Goal: Information Seeking & Learning: Learn about a topic

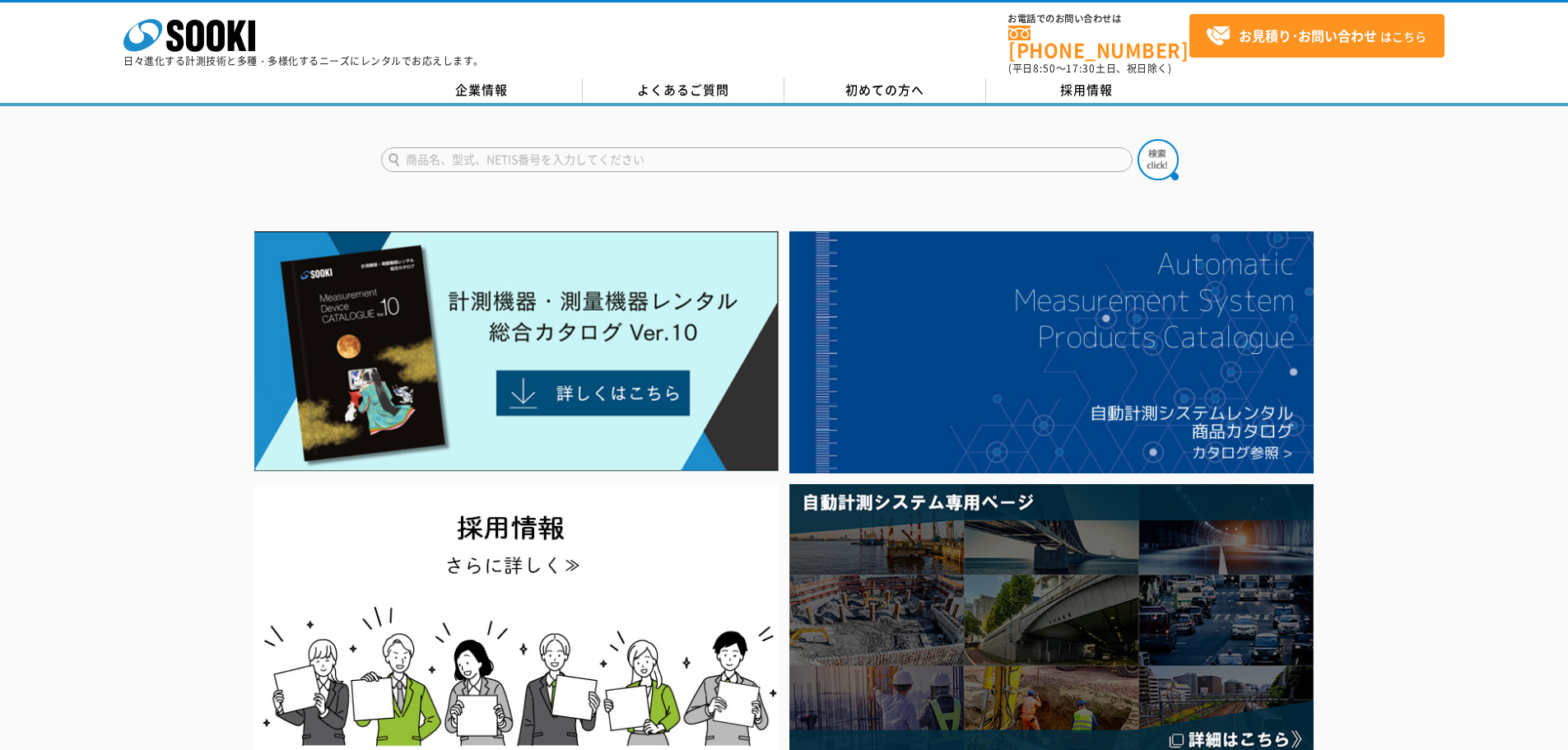
click at [498, 147] on input "text" at bounding box center [756, 159] width 751 height 25
type input "みはり組"
click at [1159, 155] on img at bounding box center [1157, 159] width 41 height 41
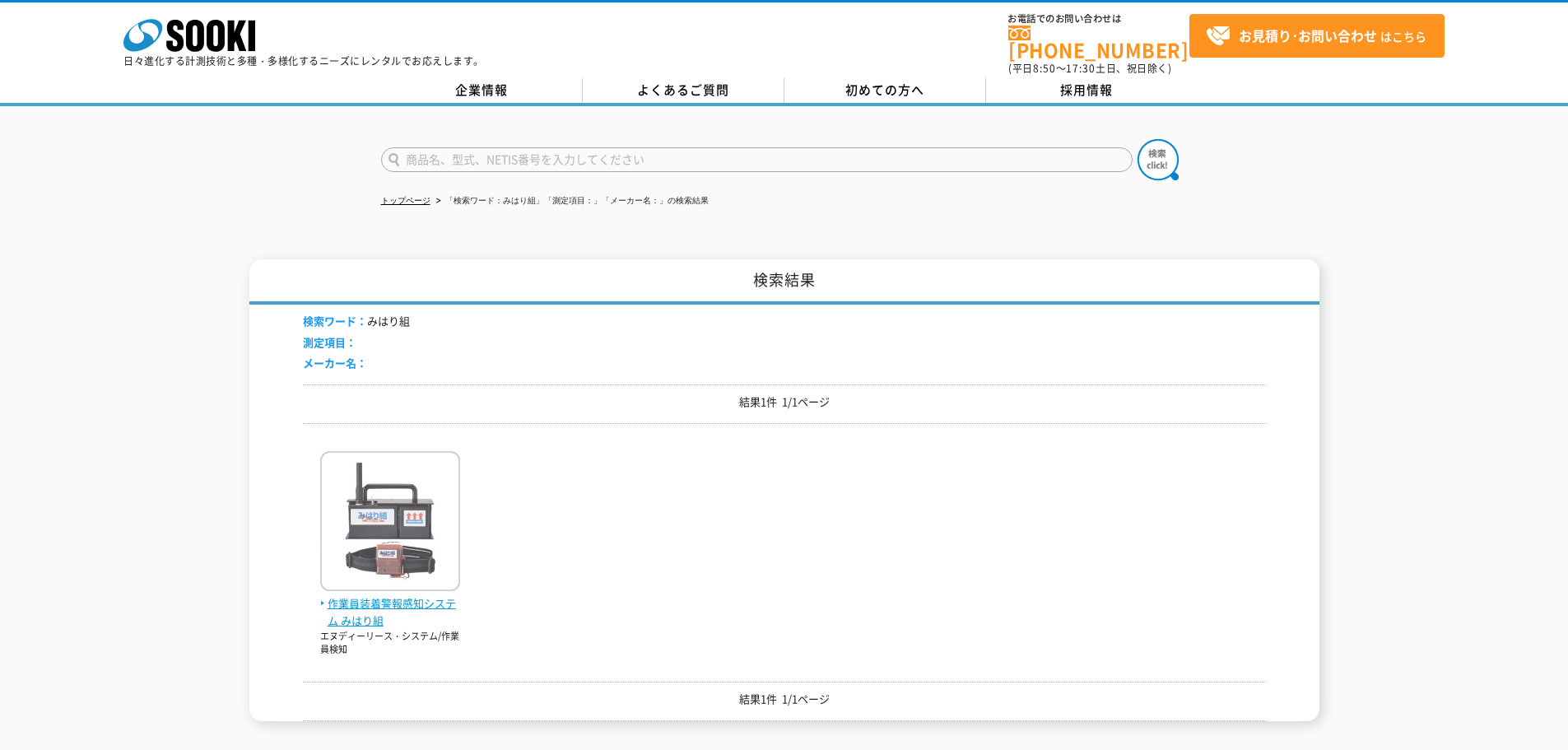
click at [415, 597] on span "作業員装着警報感知システム みはり組" at bounding box center [390, 612] width 140 height 35
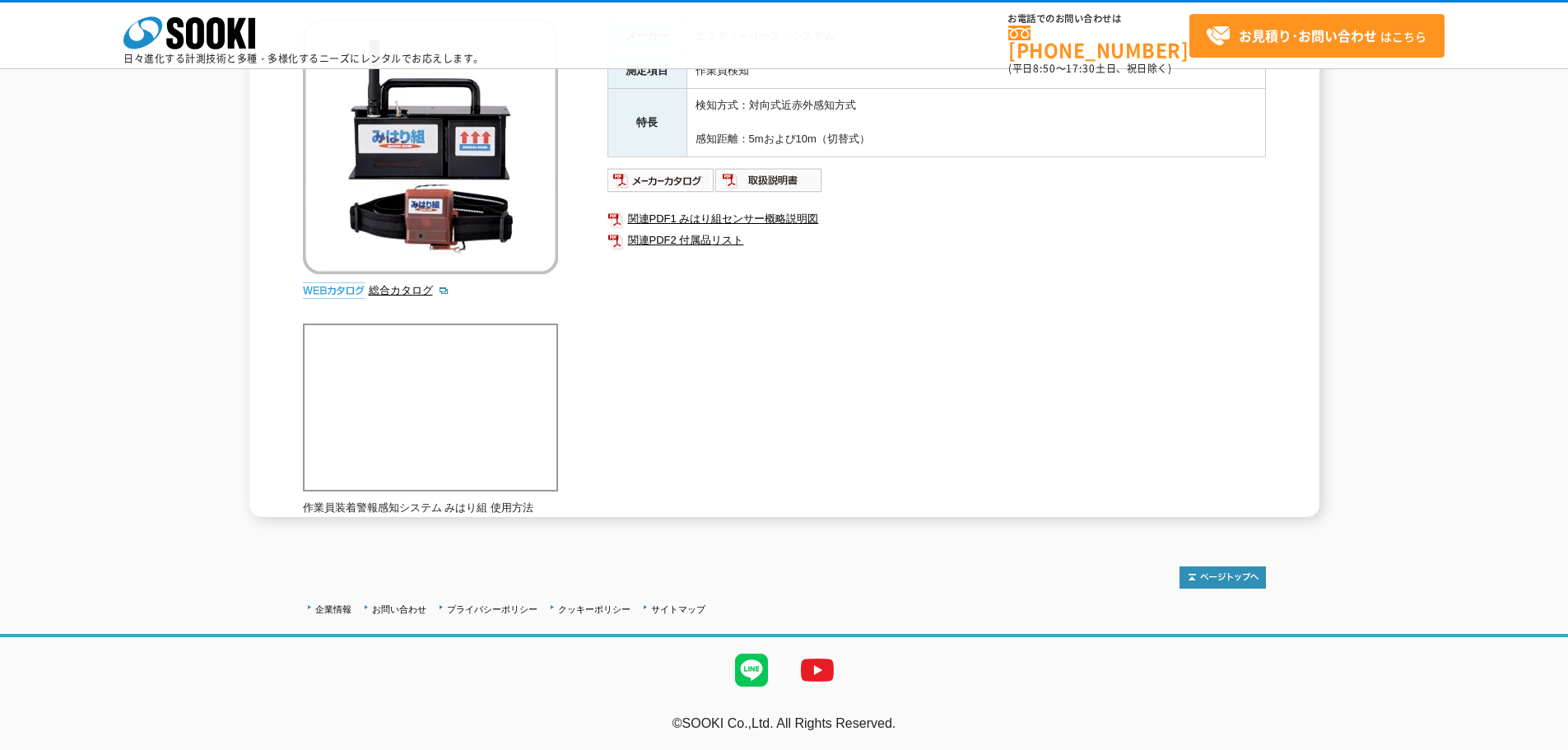
scroll to position [47, 0]
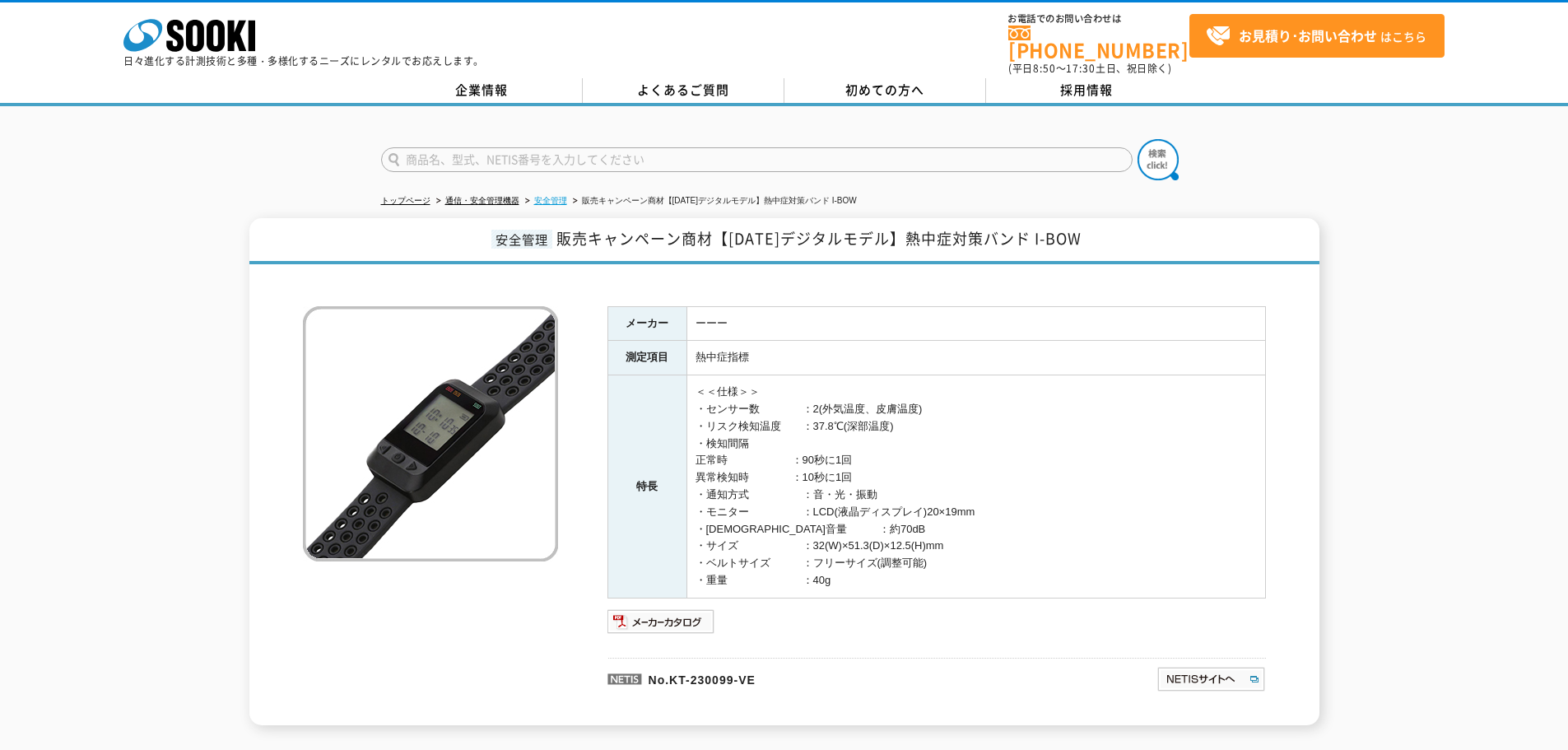
click at [546, 196] on link "安全管理" at bounding box center [550, 200] width 33 height 9
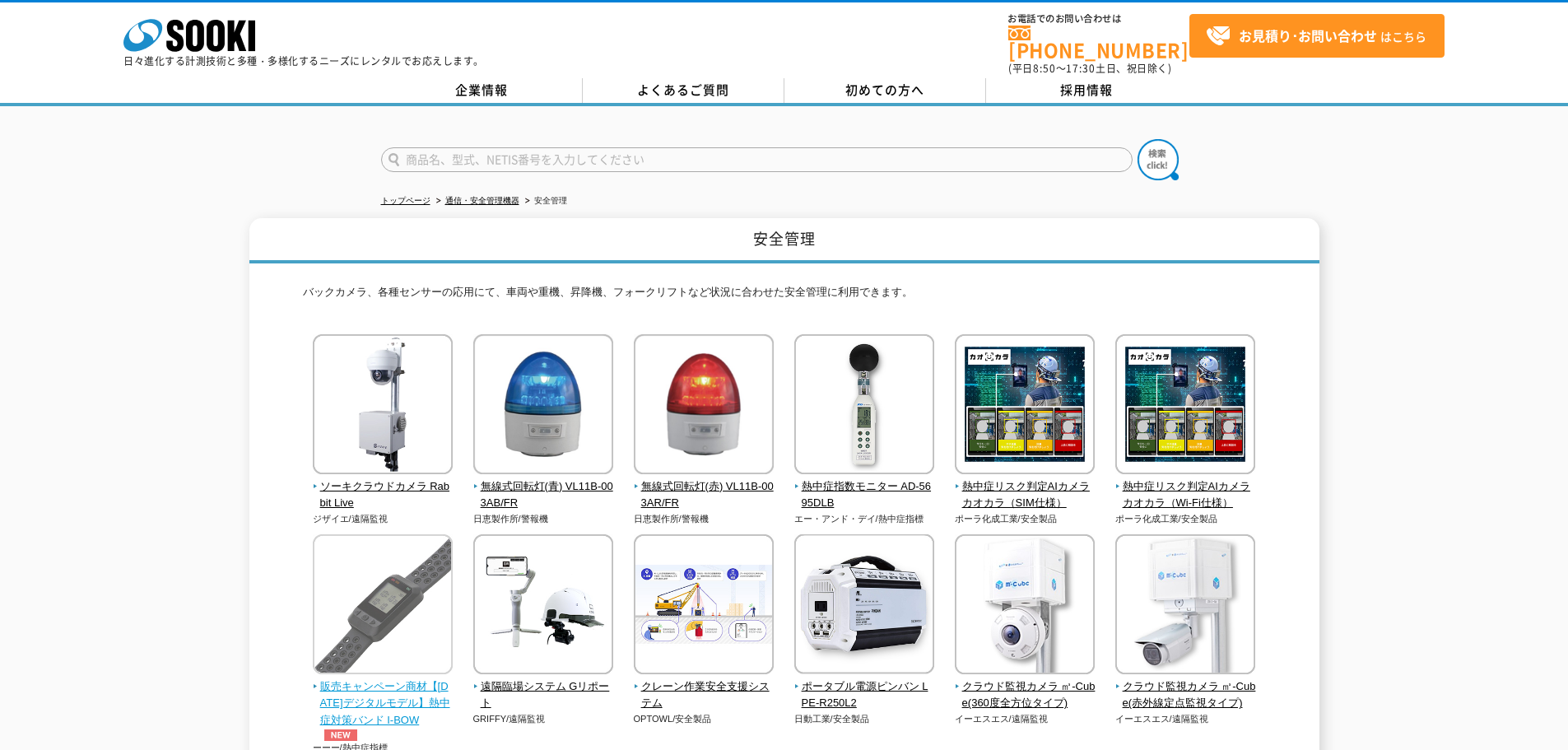
click at [421, 577] on img at bounding box center [383, 606] width 140 height 144
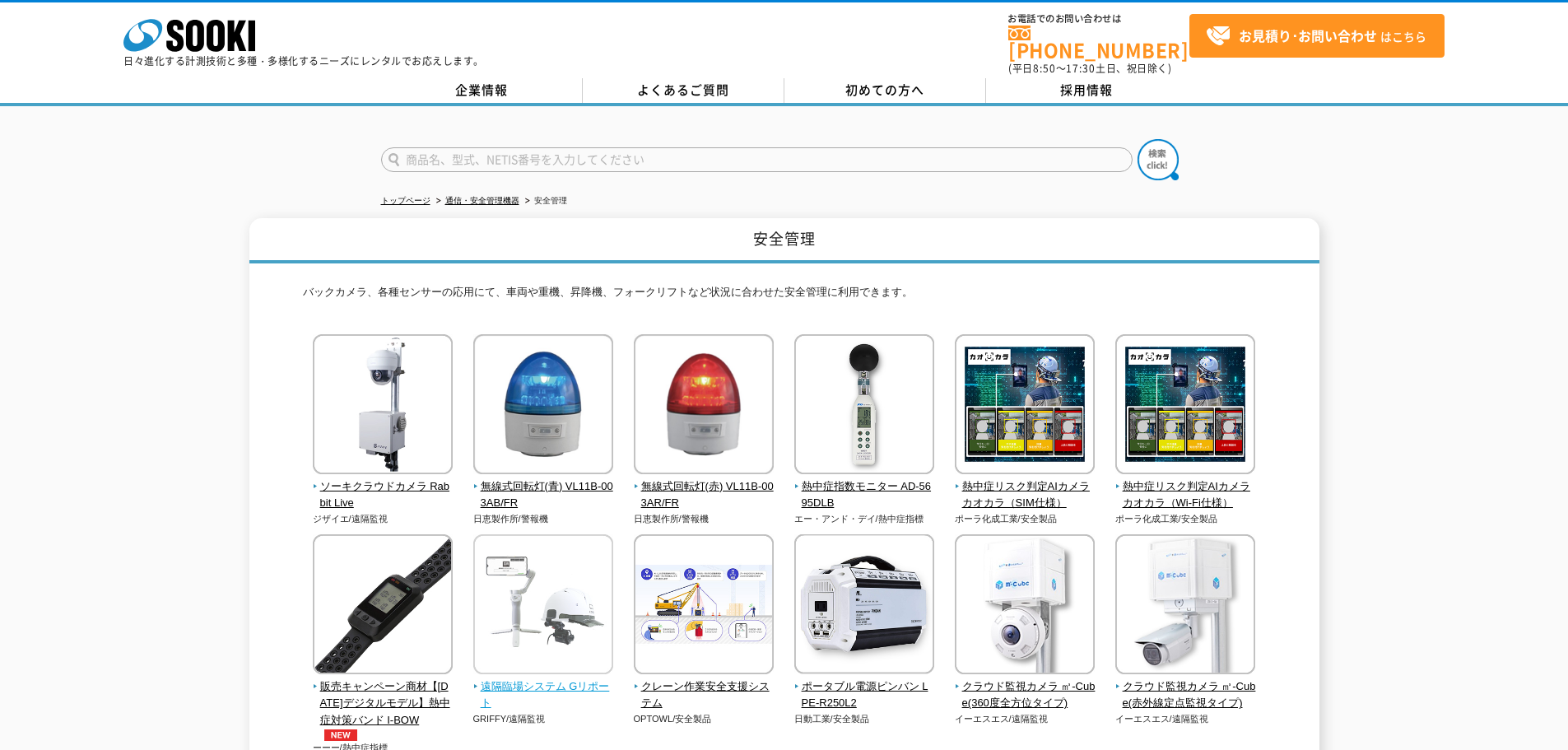
click at [553, 639] on img at bounding box center [543, 606] width 140 height 144
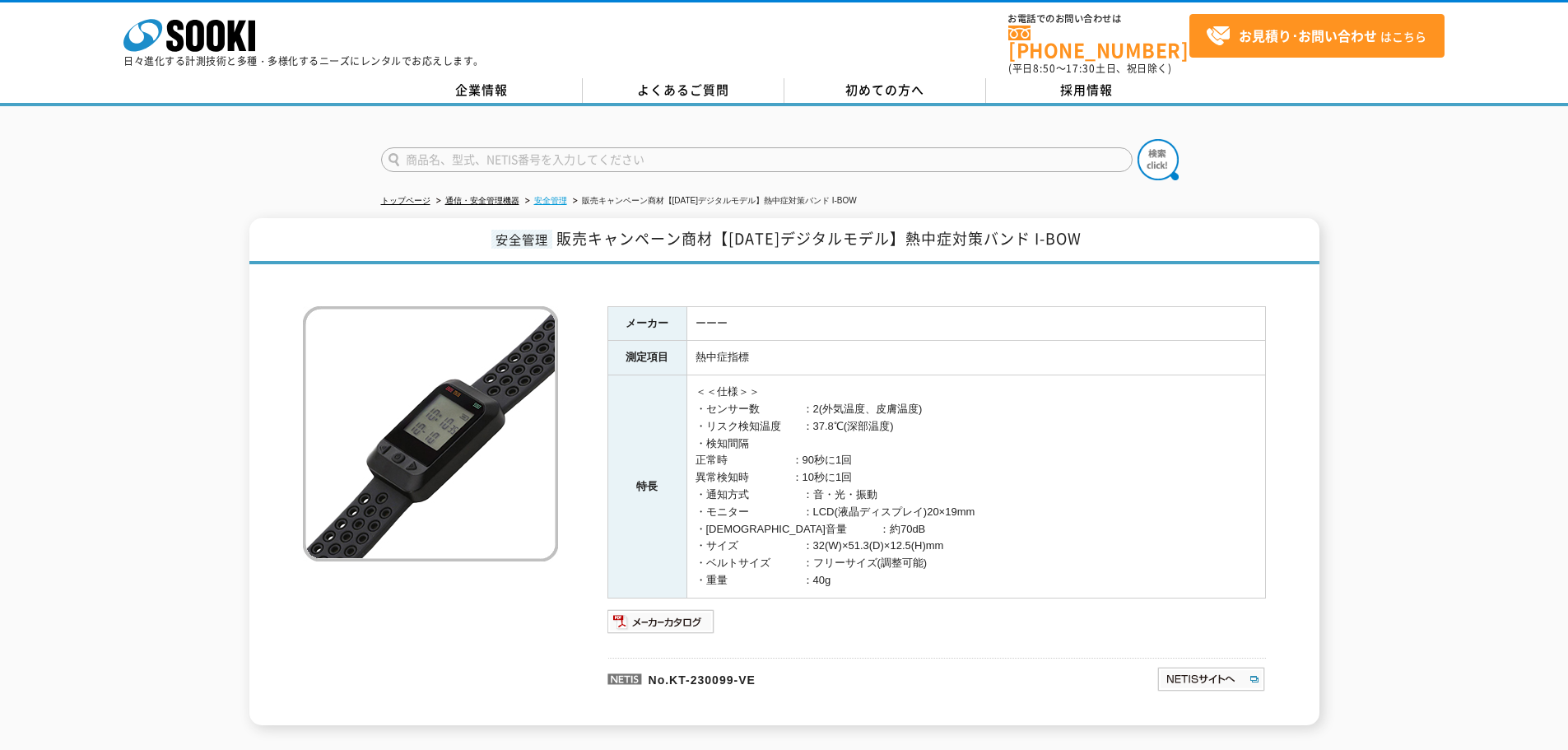
click at [549, 196] on link "安全管理" at bounding box center [550, 200] width 33 height 9
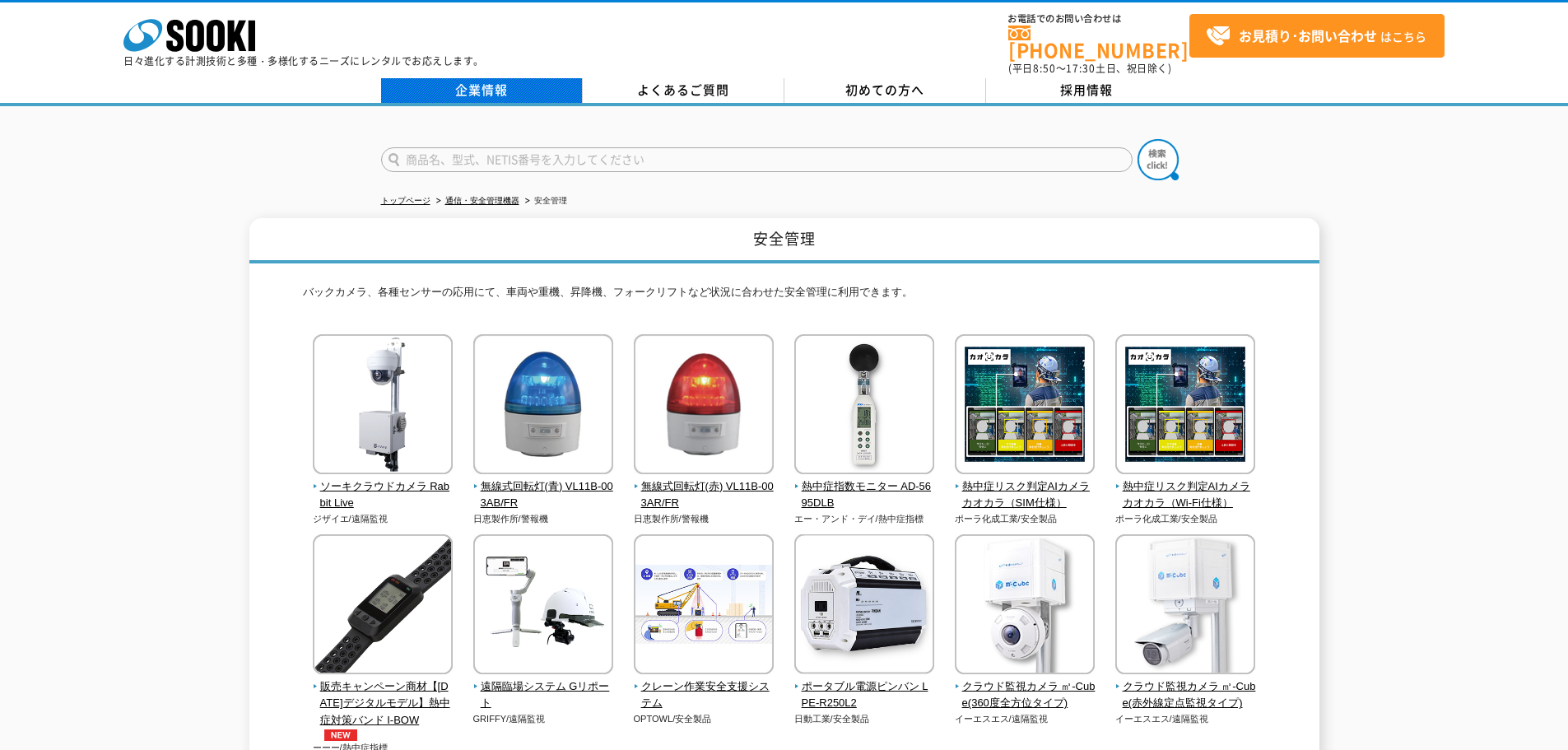
click at [444, 78] on link "企業情報" at bounding box center [482, 90] width 202 height 25
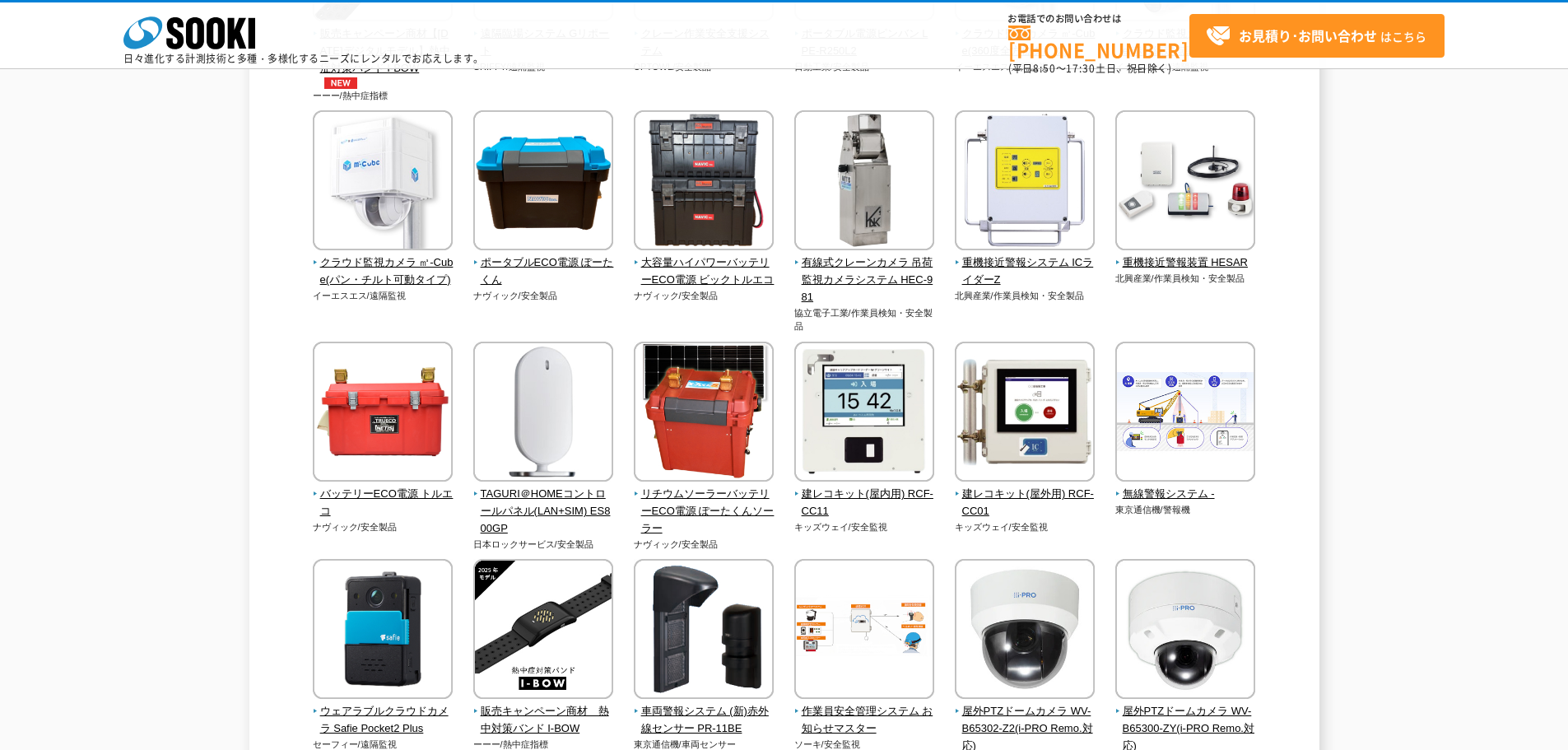
scroll to position [247, 0]
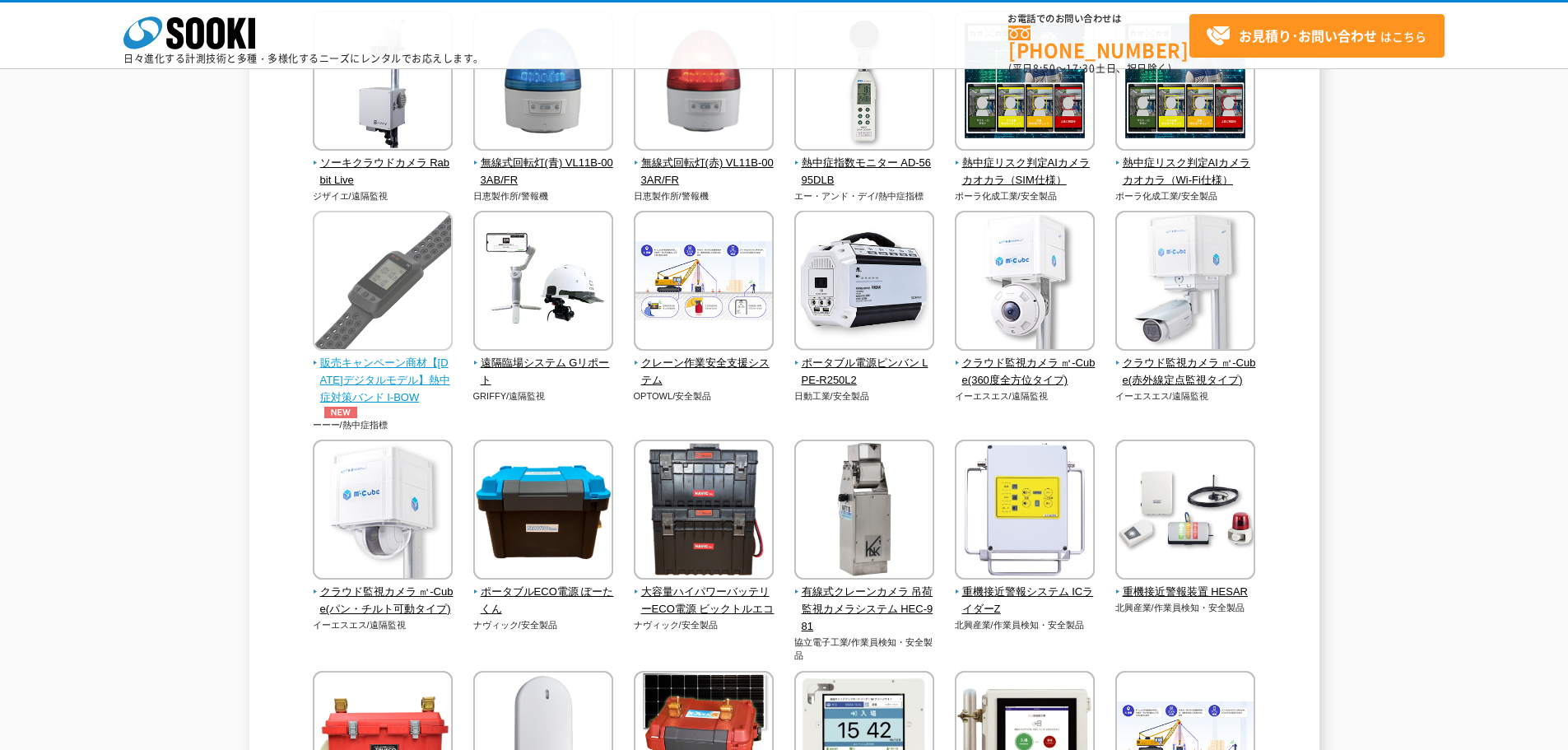
click at [373, 399] on span "販売キャンペーン商材【2025年デジタルモデル】熱中症対策バンド I-BOW" at bounding box center [383, 386] width 141 height 63
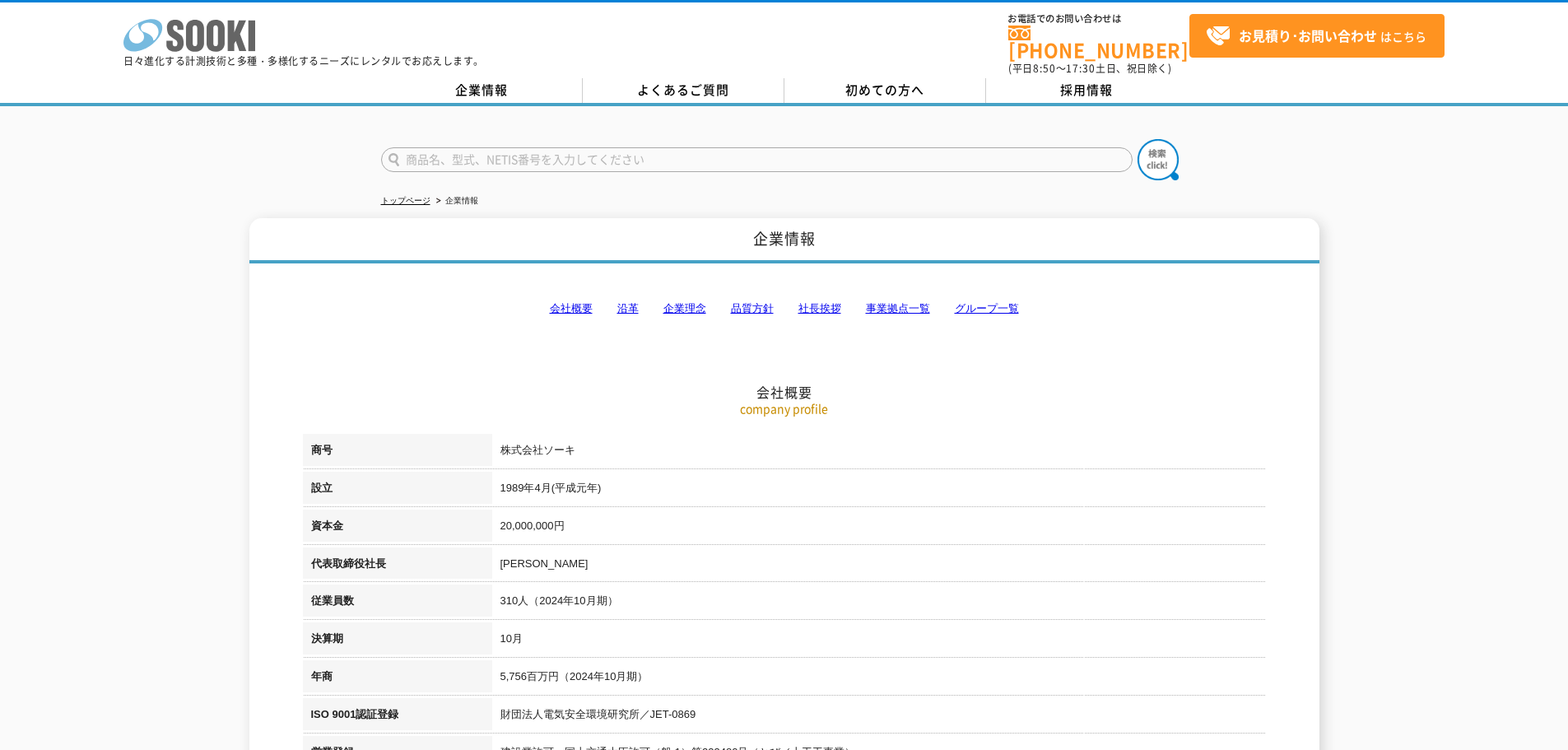
click at [216, 48] on icon at bounding box center [216, 36] width 18 height 32
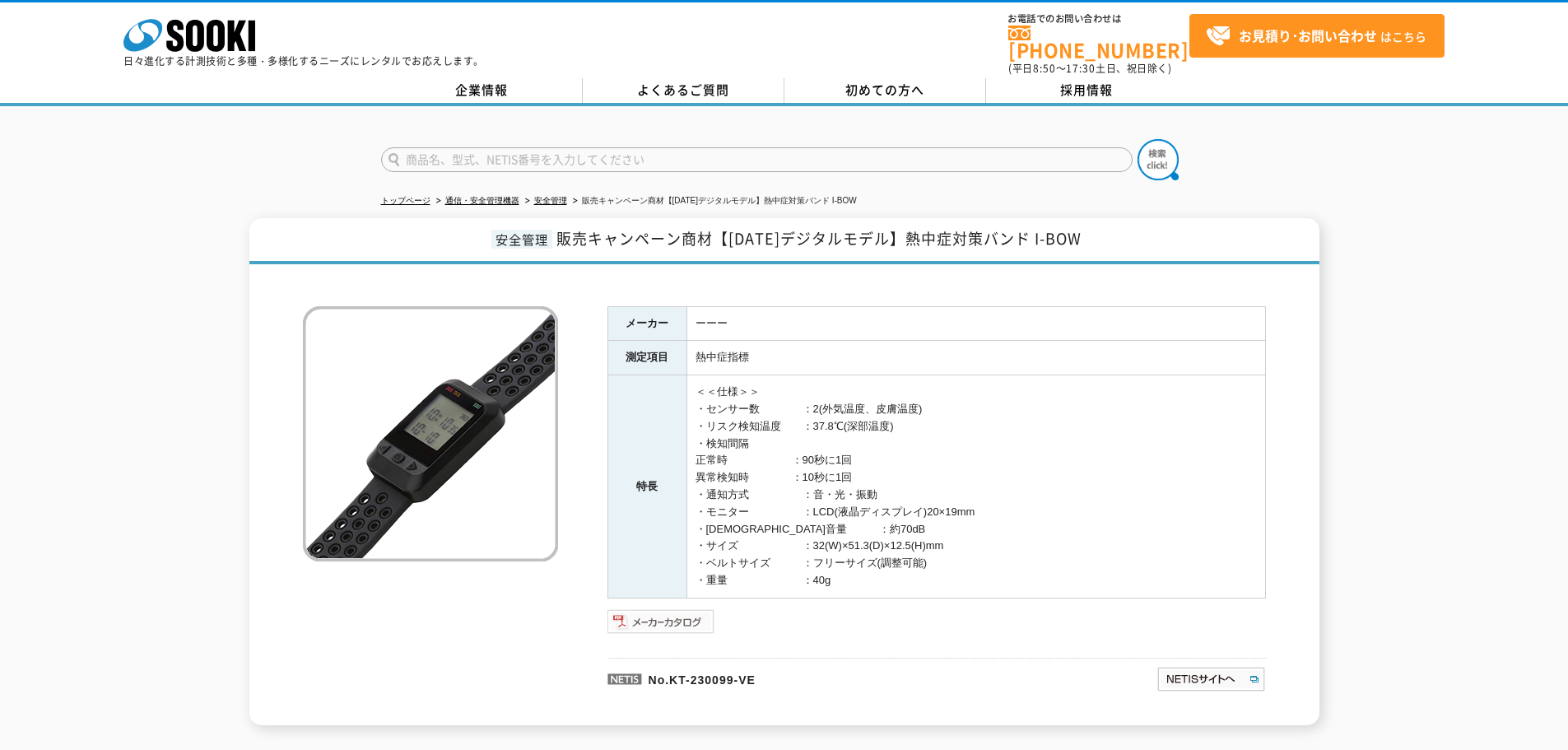
click at [684, 619] on img at bounding box center [661, 621] width 108 height 26
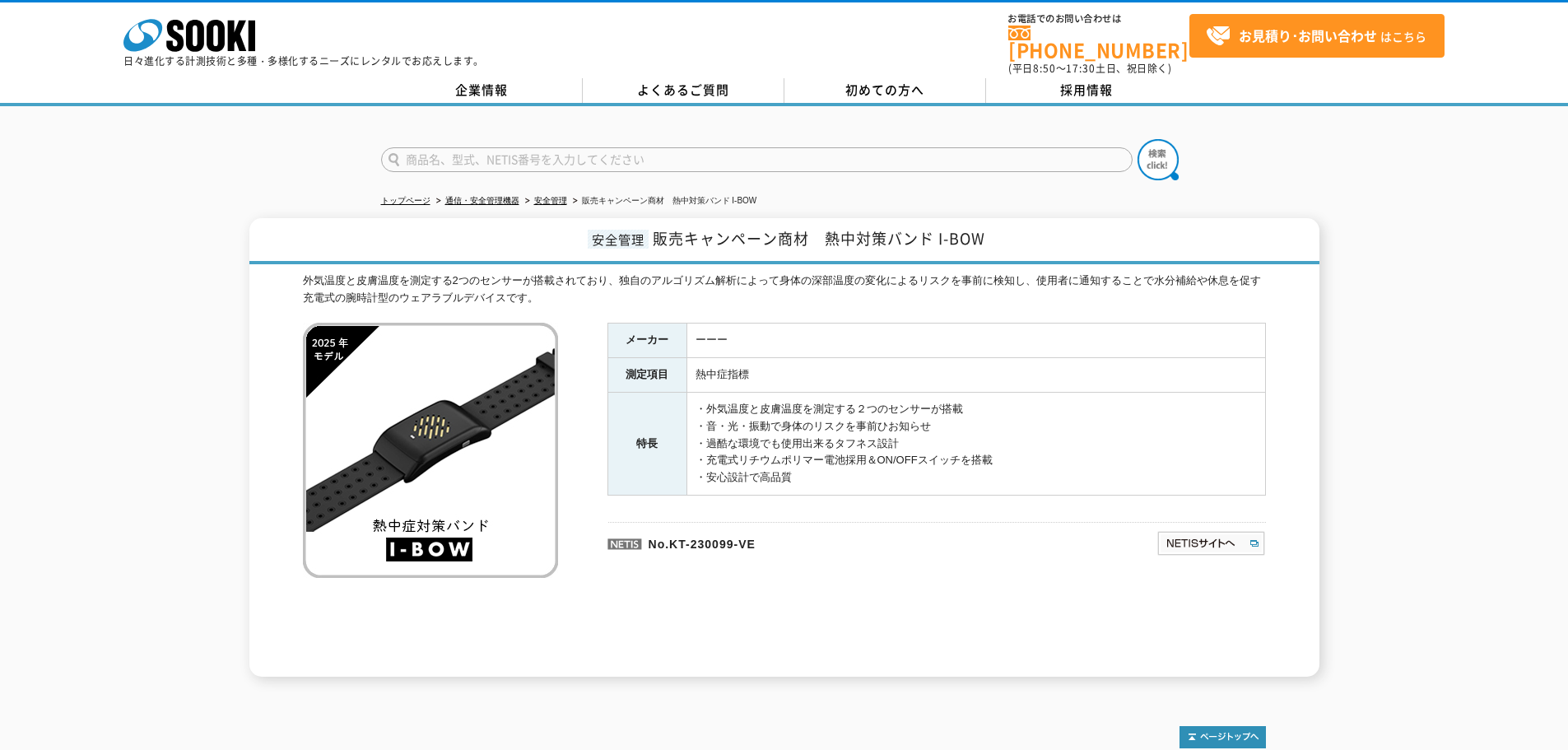
click at [400, 528] on img at bounding box center [430, 450] width 255 height 255
